Goal: Navigation & Orientation: Find specific page/section

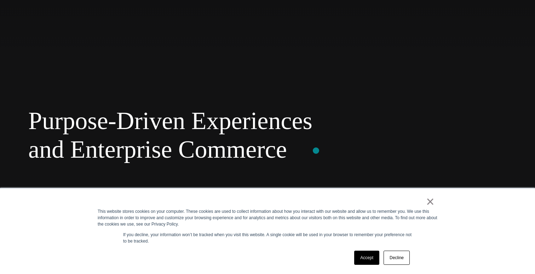
scroll to position [87, 0]
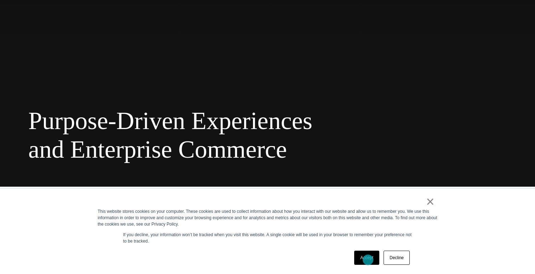
click at [368, 260] on link "Accept" at bounding box center [366, 258] width 25 height 14
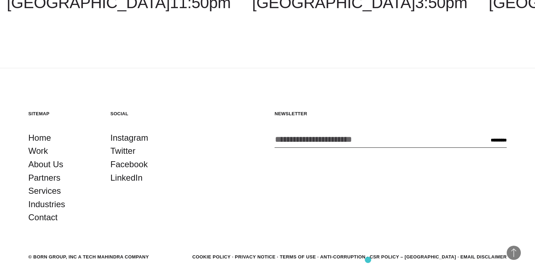
scroll to position [1975, 0]
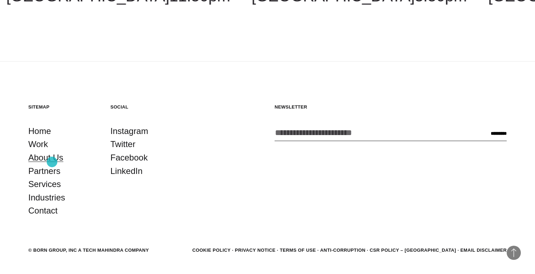
click at [52, 162] on link "About Us" at bounding box center [45, 157] width 35 height 13
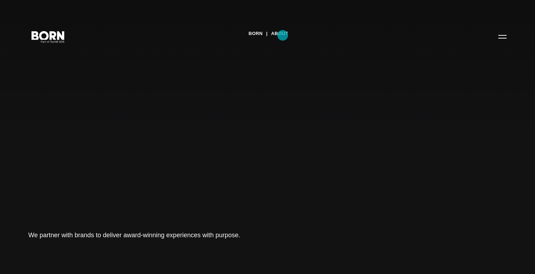
click at [283, 35] on link "About" at bounding box center [279, 33] width 17 height 11
